Goal: Transaction & Acquisition: Purchase product/service

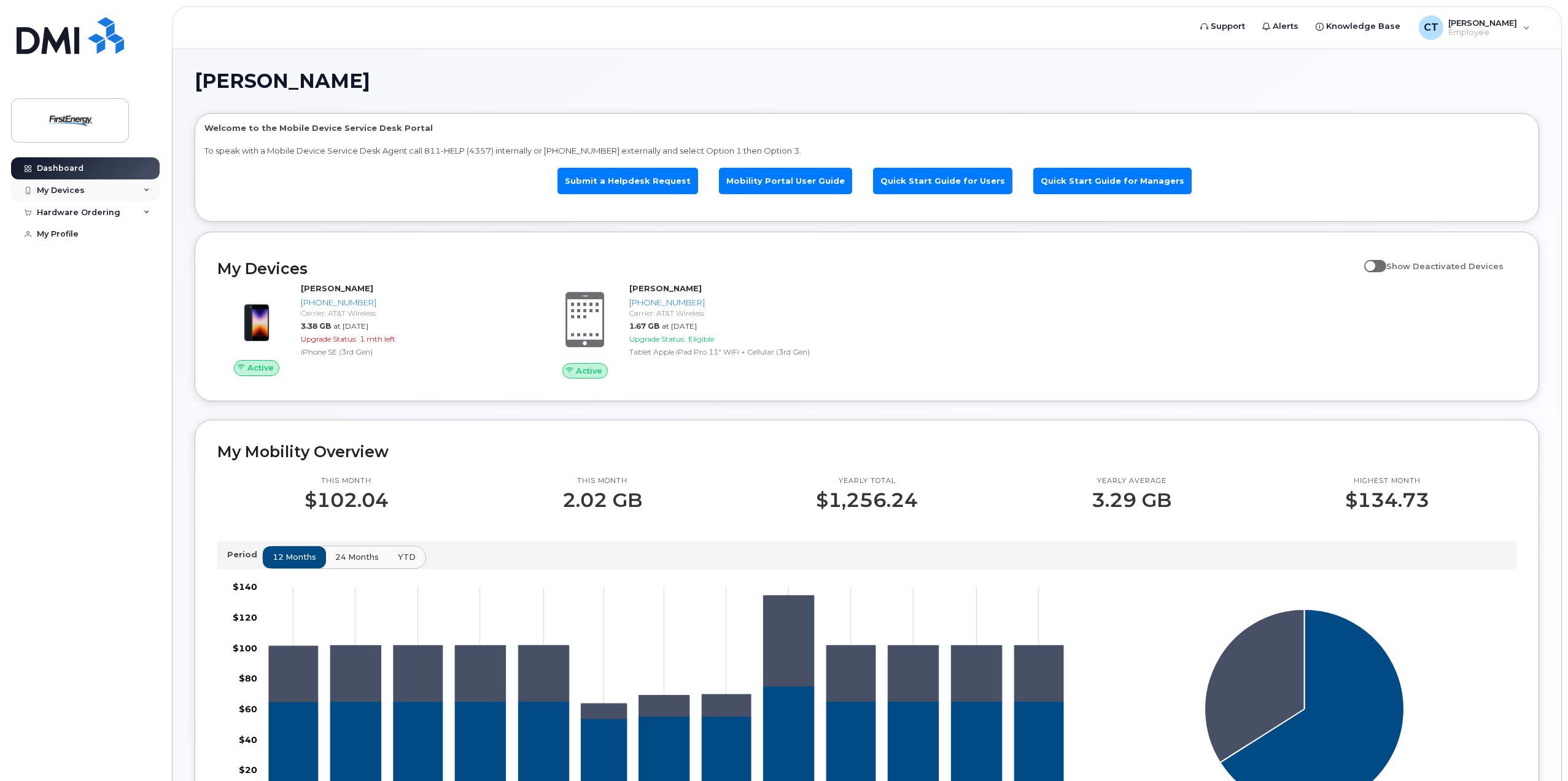
click at [80, 190] on div "My Devices" at bounding box center [61, 190] width 48 height 10
click at [91, 212] on div "Hardware Ordering" at bounding box center [79, 212] width 84 height 10
click at [82, 213] on div "Hardware Ordering" at bounding box center [79, 212] width 84 height 10
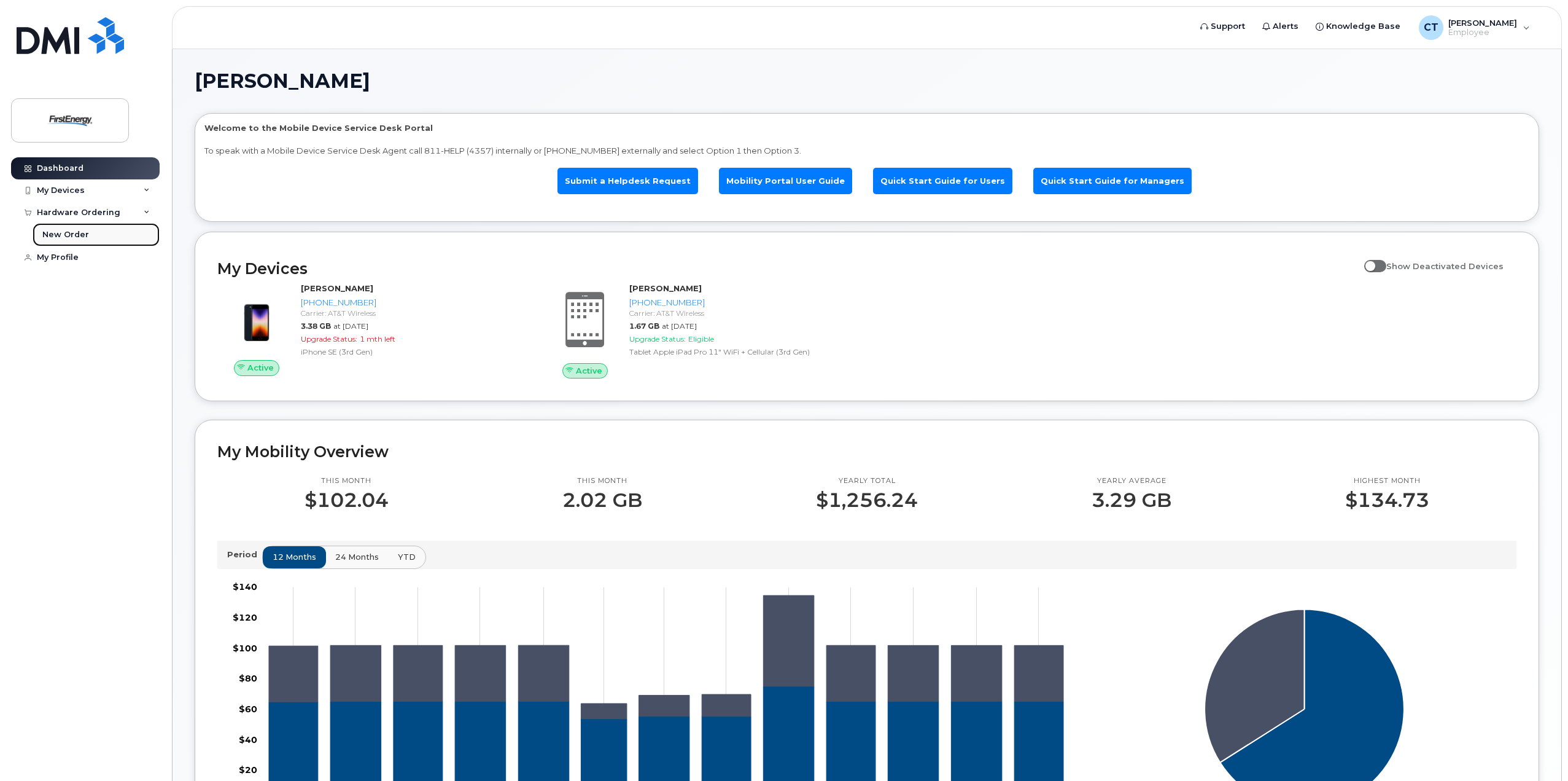
click at [70, 232] on div "New Order" at bounding box center [65, 235] width 47 height 11
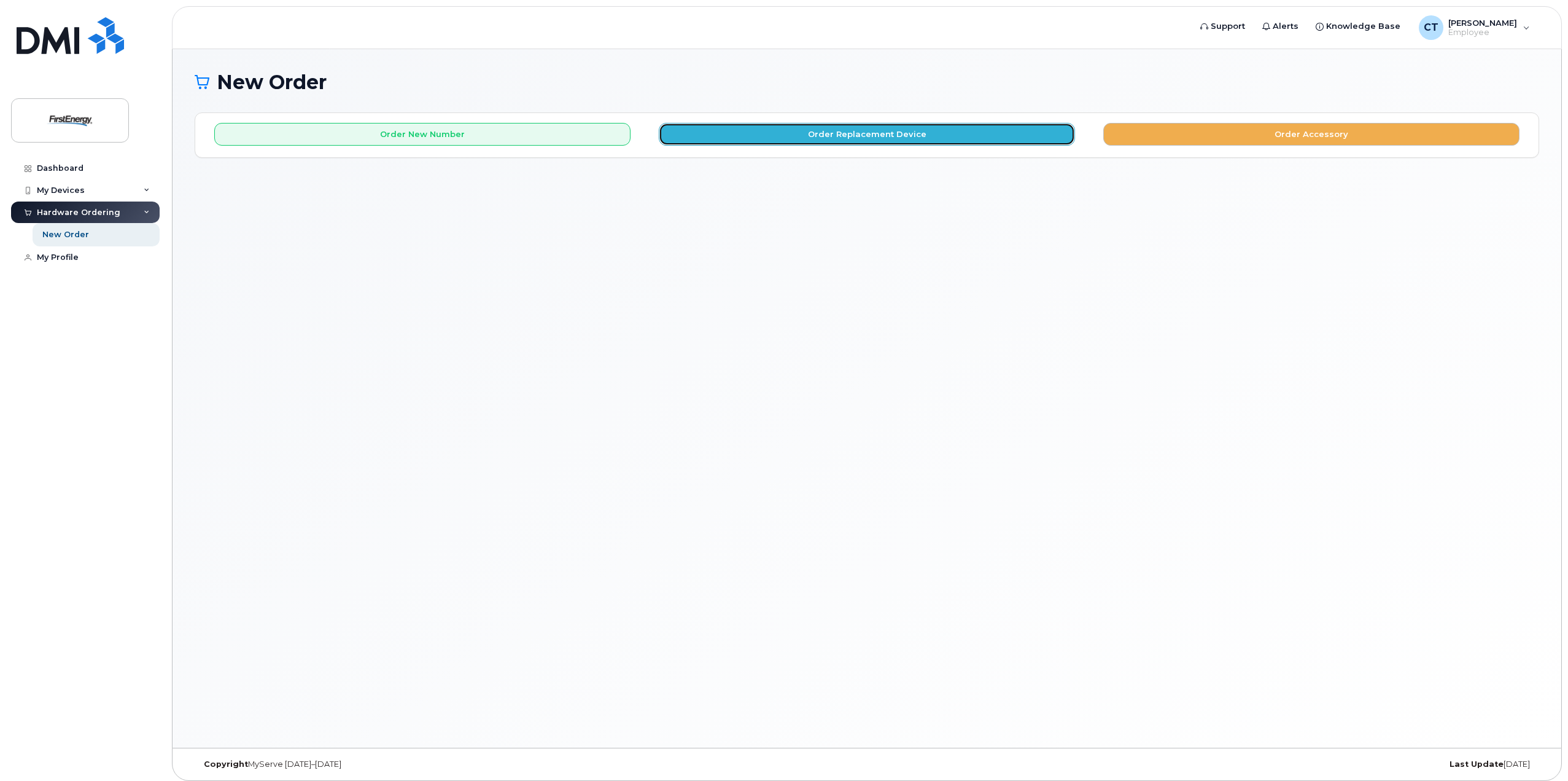
click at [932, 141] on button "Order Replacement Device" at bounding box center [867, 134] width 416 height 23
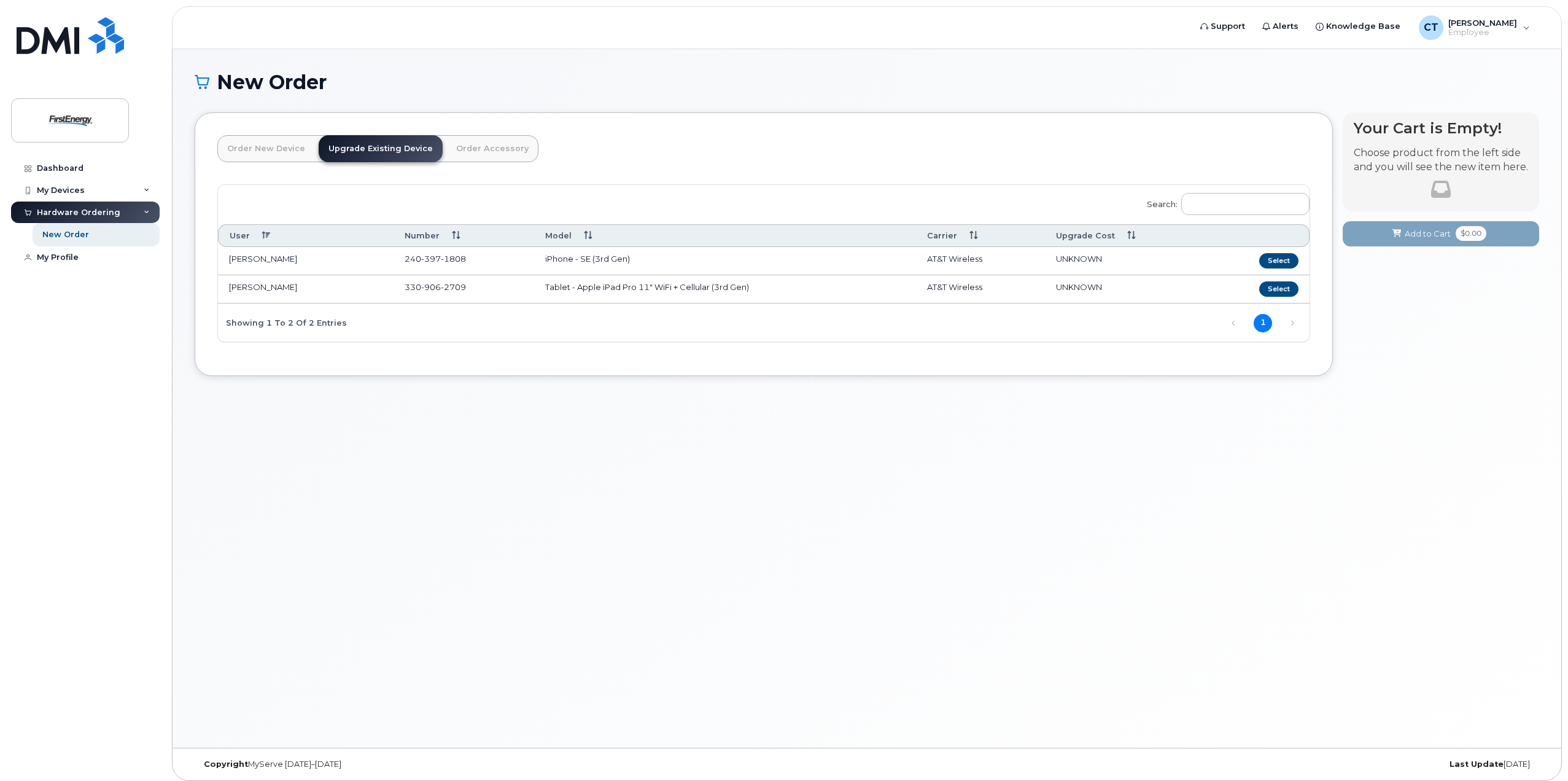
click at [243, 152] on link "Order New Device" at bounding box center [266, 148] width 97 height 27
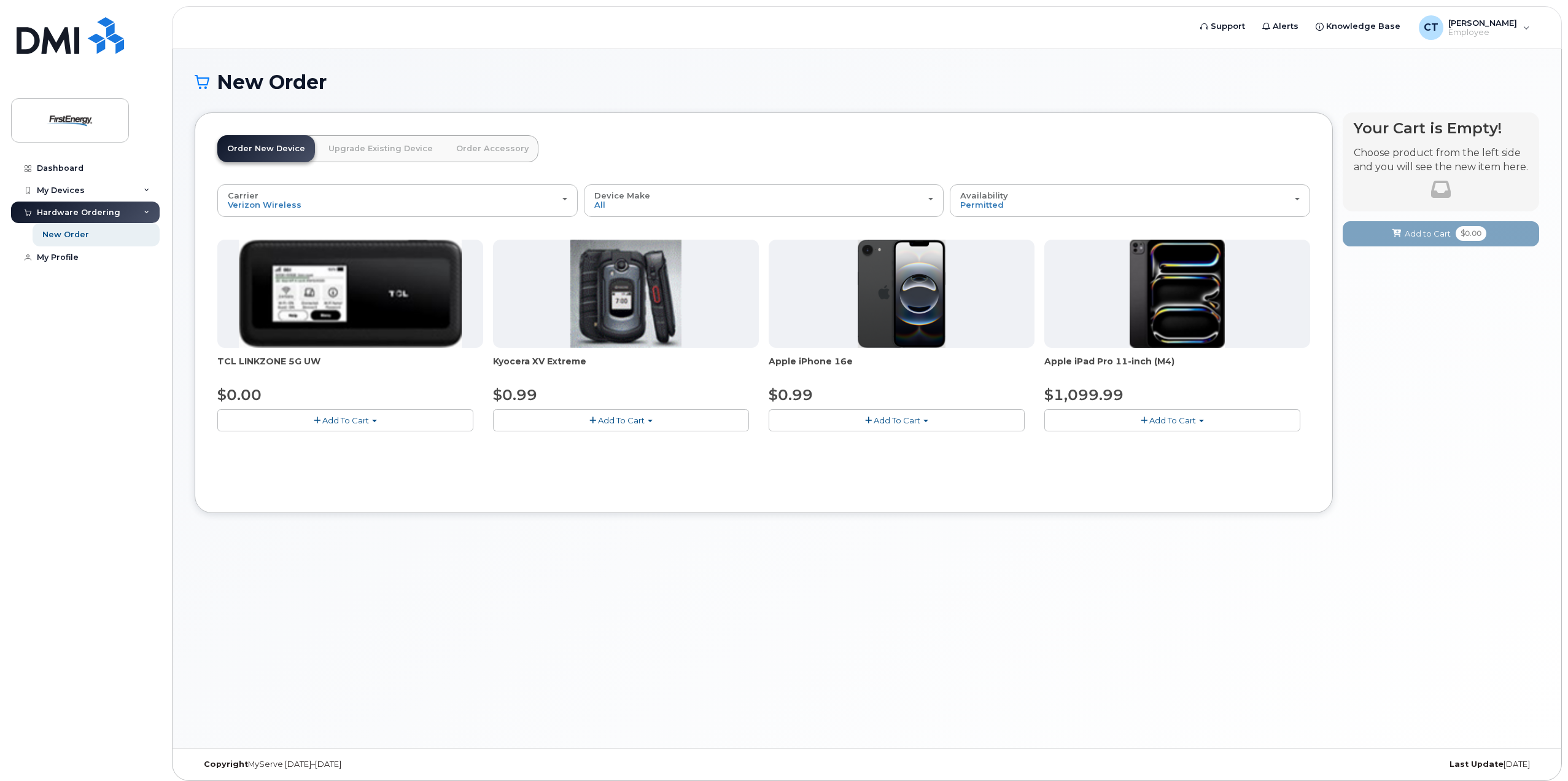
click at [493, 142] on link "Order Accessory" at bounding box center [492, 148] width 92 height 27
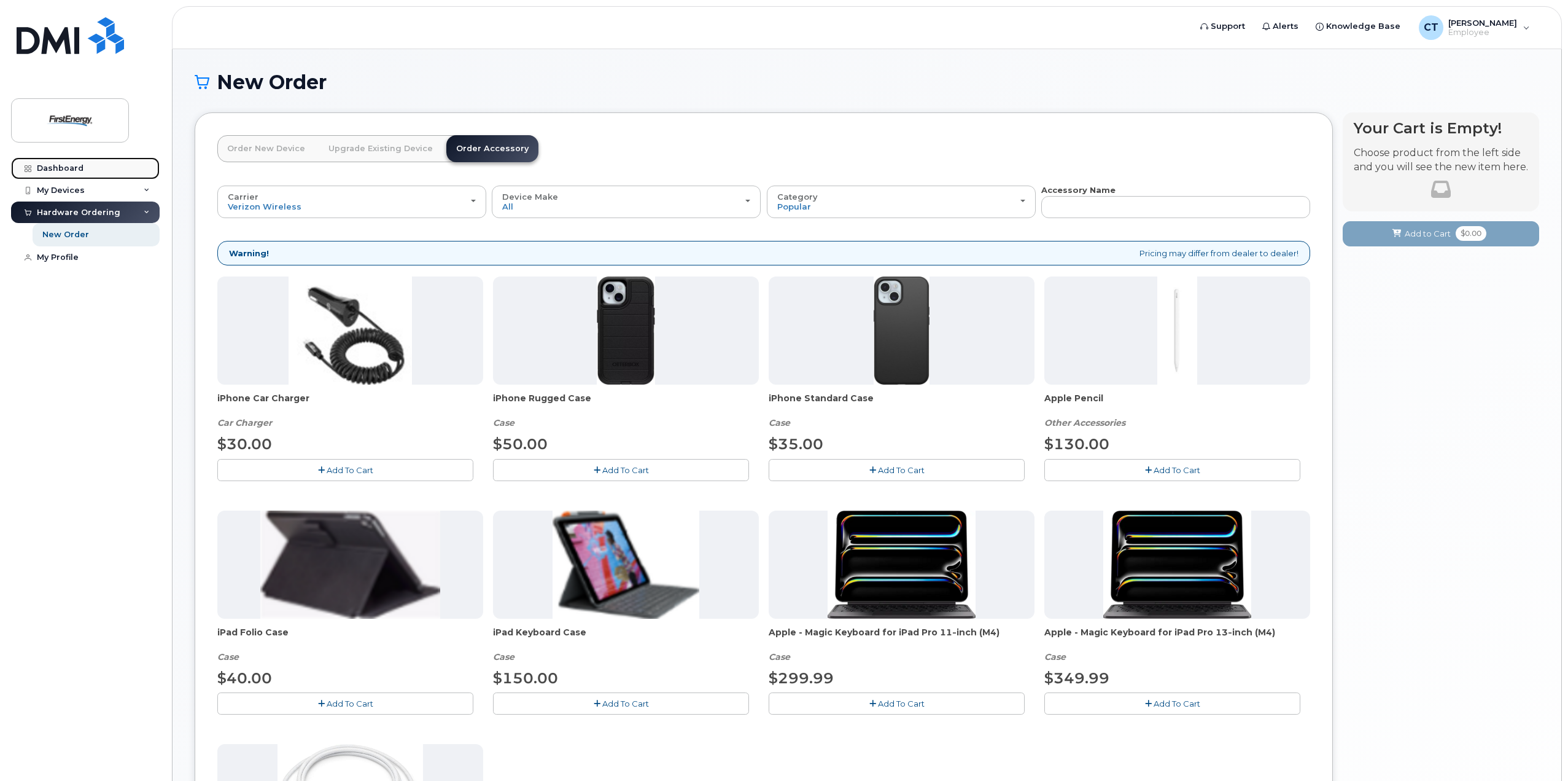
drag, startPoint x: 73, startPoint y: 169, endPoint x: 128, endPoint y: 177, distance: 55.6
click at [73, 169] on div "Dashboard" at bounding box center [60, 169] width 47 height 10
